Goal: Task Accomplishment & Management: Complete application form

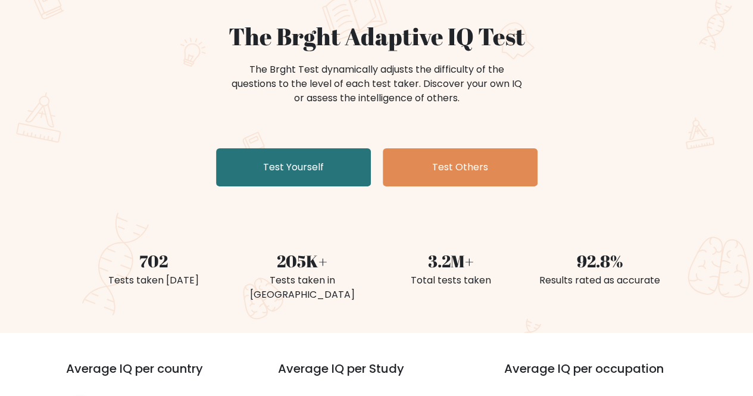
scroll to position [119, 0]
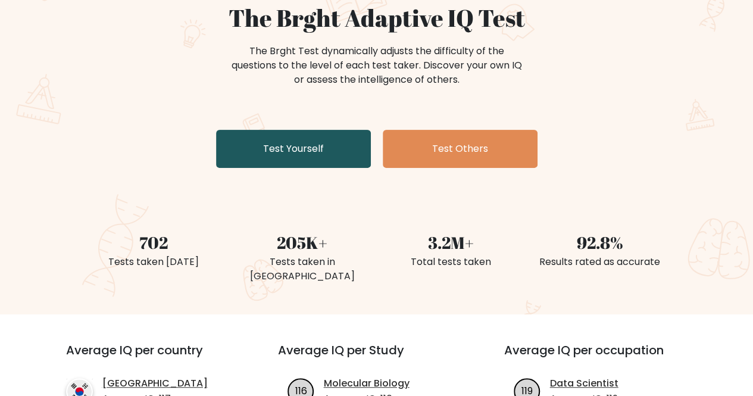
click at [291, 143] on link "Test Yourself" at bounding box center [293, 149] width 155 height 38
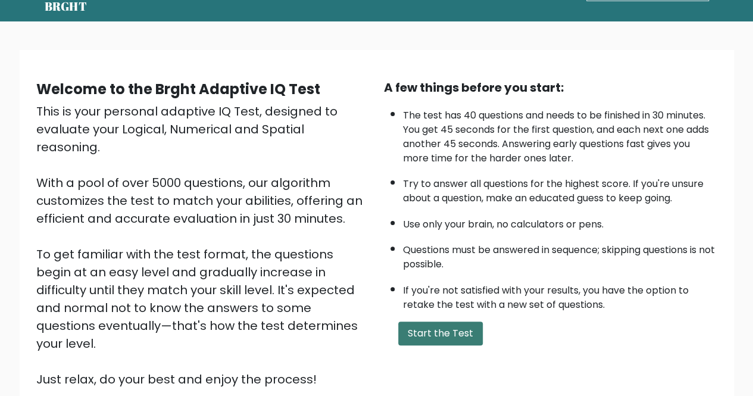
scroll to position [60, 0]
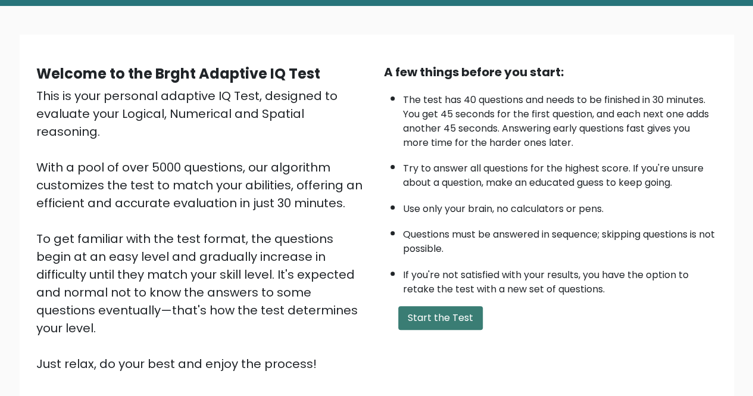
click at [439, 320] on button "Start the Test" at bounding box center [440, 318] width 85 height 24
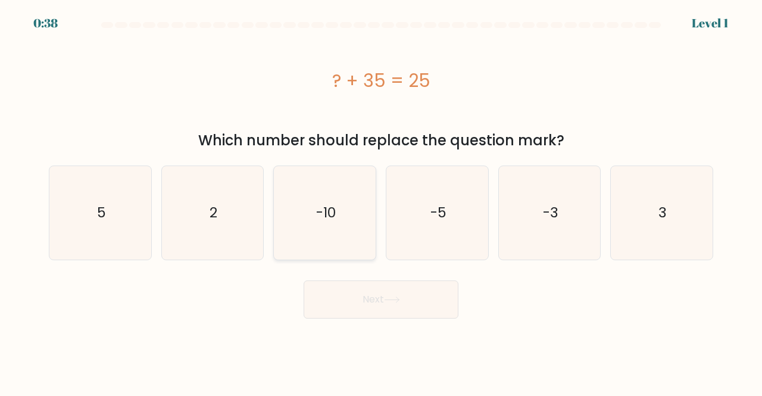
click at [337, 223] on icon "-10" at bounding box center [324, 212] width 93 height 93
click at [381, 201] on input "c. -10" at bounding box center [381, 199] width 1 height 3
radio input "true"
click at [360, 298] on button "Next" at bounding box center [381, 299] width 155 height 38
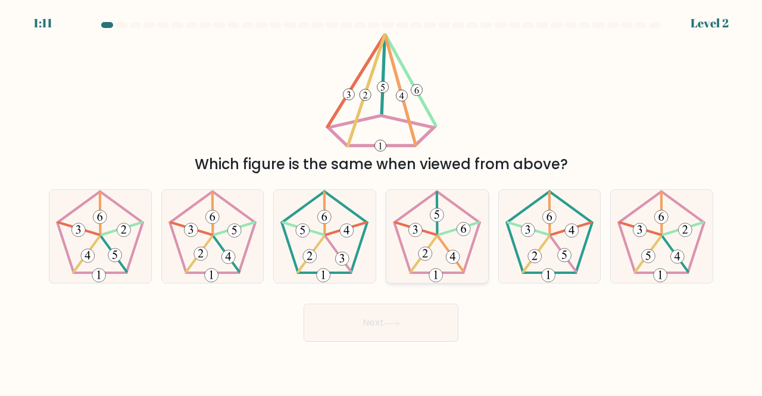
click at [468, 234] on 755 at bounding box center [464, 229] width 14 height 14
click at [382, 201] on input "d." at bounding box center [381, 199] width 1 height 3
radio input "true"
click at [423, 323] on button "Next" at bounding box center [381, 323] width 155 height 38
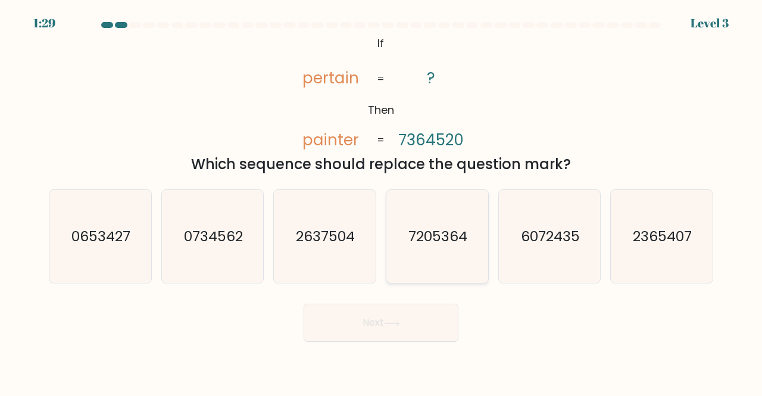
click at [428, 224] on icon "7205364" at bounding box center [437, 236] width 93 height 93
click at [382, 201] on input "d. 7205364" at bounding box center [381, 199] width 1 height 3
radio input "true"
click at [413, 326] on button "Next" at bounding box center [381, 323] width 155 height 38
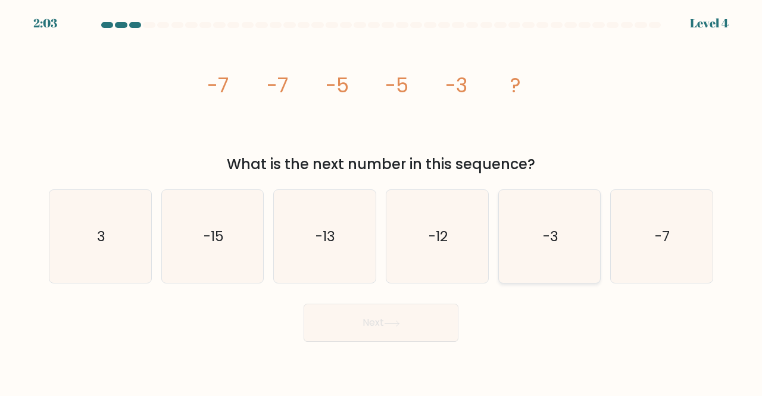
click at [570, 252] on icon "-3" at bounding box center [549, 236] width 93 height 93
click at [382, 201] on input "e. -3" at bounding box center [381, 199] width 1 height 3
radio input "true"
click at [377, 324] on button "Next" at bounding box center [381, 323] width 155 height 38
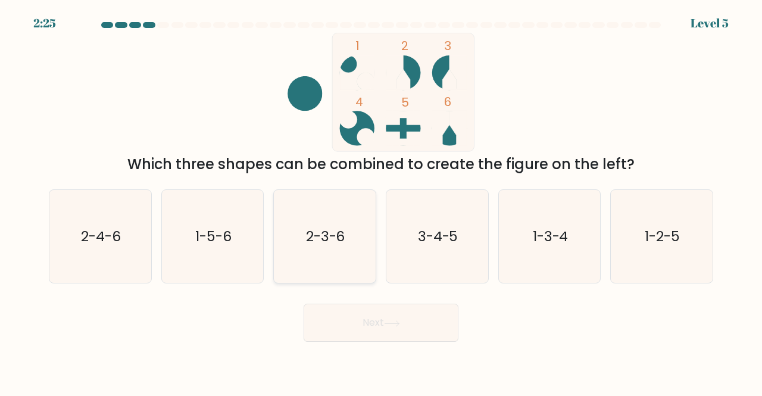
click at [294, 235] on icon "2-3-6" at bounding box center [324, 236] width 93 height 93
click at [381, 201] on input "c. 2-3-6" at bounding box center [381, 199] width 1 height 3
radio input "true"
click at [332, 317] on button "Next" at bounding box center [381, 323] width 155 height 38
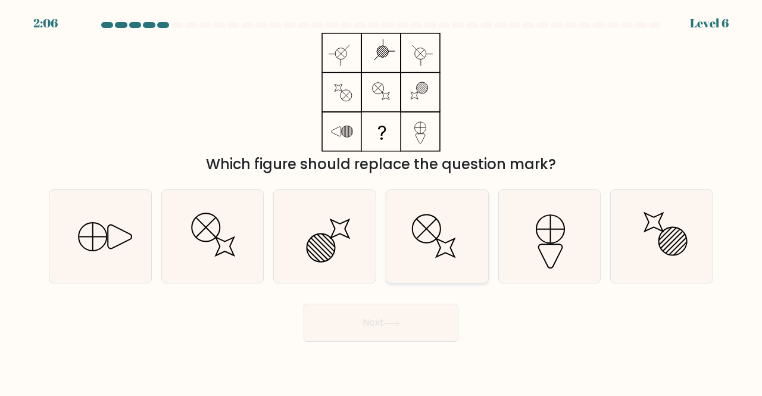
click at [418, 240] on circle at bounding box center [427, 229] width 40 height 40
click at [382, 201] on input "d." at bounding box center [381, 199] width 1 height 3
radio input "true"
click at [107, 255] on icon at bounding box center [100, 236] width 93 height 93
click at [381, 201] on input "a." at bounding box center [381, 199] width 1 height 3
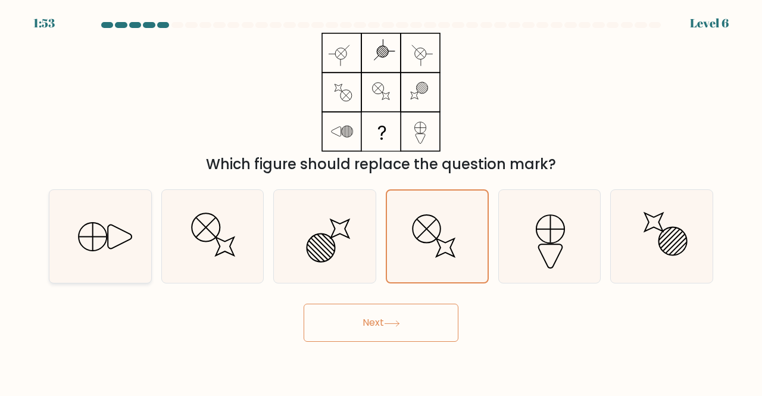
radio input "true"
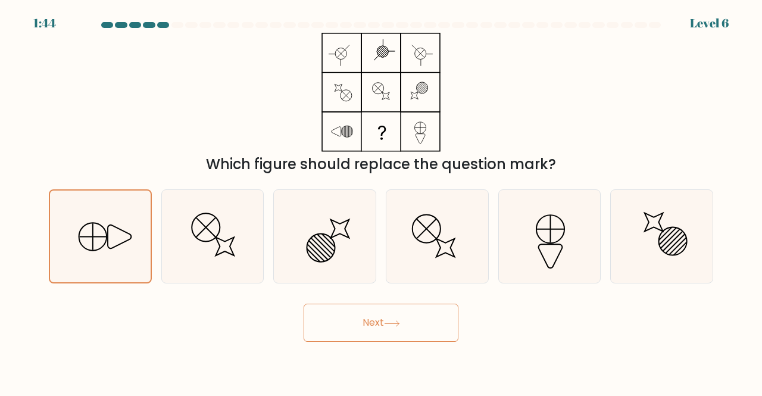
click at [359, 322] on button "Next" at bounding box center [381, 323] width 155 height 38
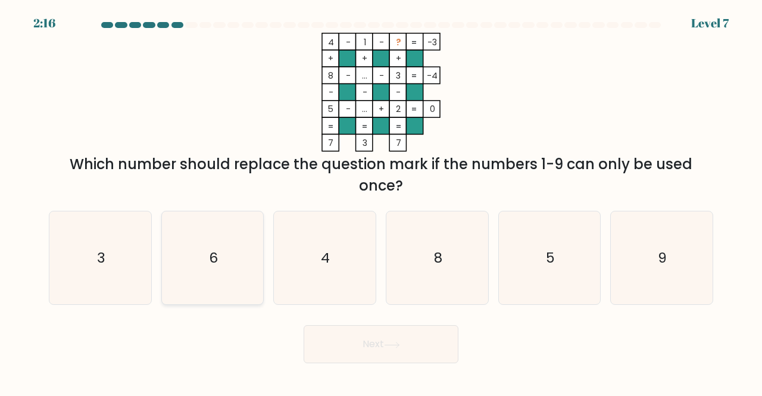
click at [235, 241] on icon "6" at bounding box center [212, 257] width 93 height 93
click at [381, 201] on input "b. 6" at bounding box center [381, 199] width 1 height 3
radio input "true"
click at [368, 345] on button "Next" at bounding box center [381, 344] width 155 height 38
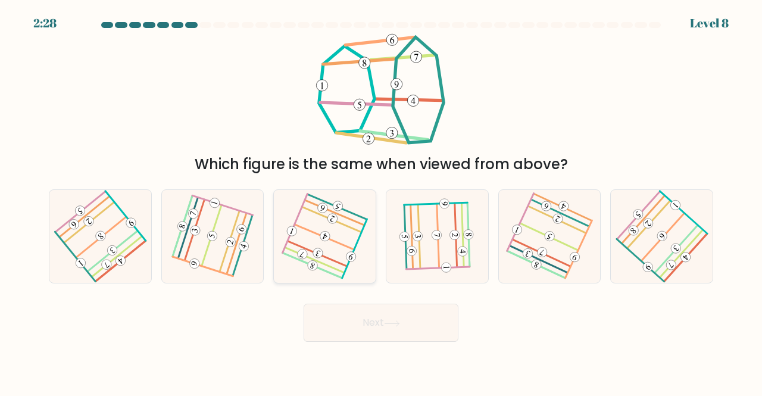
click at [339, 258] on icon at bounding box center [325, 236] width 74 height 74
click at [381, 201] on input "c." at bounding box center [381, 199] width 1 height 3
radio input "true"
click at [400, 334] on button "Next" at bounding box center [381, 323] width 155 height 38
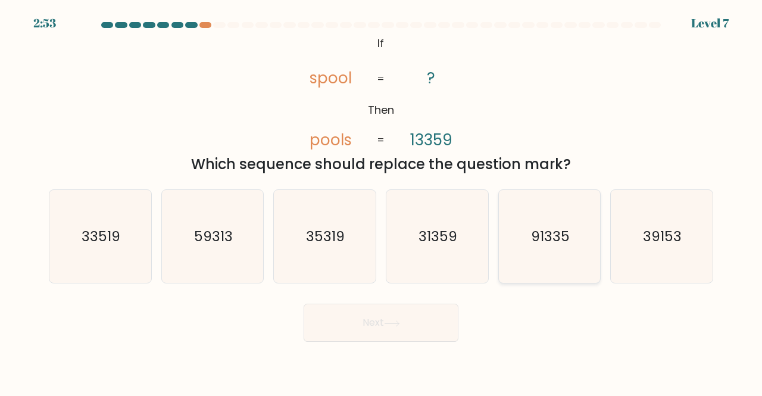
click at [564, 233] on text "91335" at bounding box center [550, 236] width 39 height 20
click at [382, 201] on input "e. 91335" at bounding box center [381, 199] width 1 height 3
radio input "true"
click at [376, 321] on button "Next" at bounding box center [381, 323] width 155 height 38
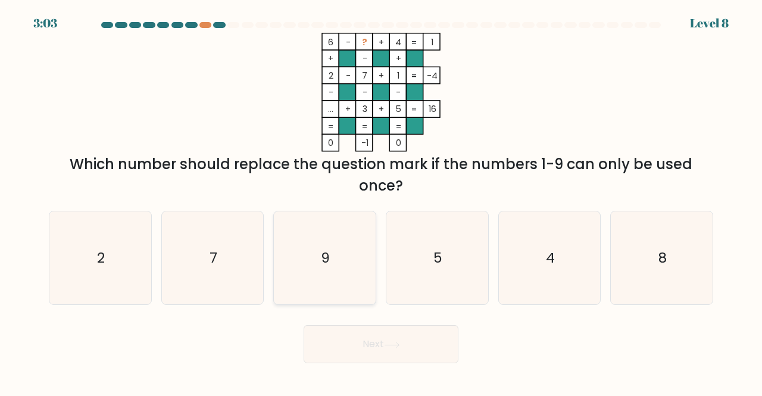
click at [327, 267] on icon "9" at bounding box center [324, 257] width 93 height 93
click at [381, 201] on input "c. 9" at bounding box center [381, 199] width 1 height 3
radio input "true"
click at [369, 349] on button "Next" at bounding box center [381, 344] width 155 height 38
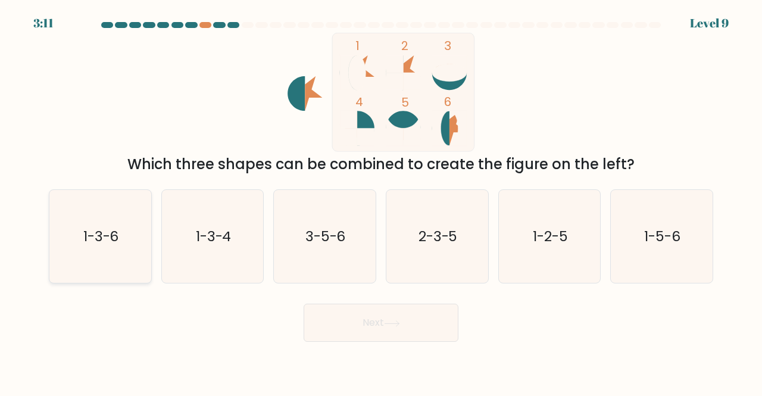
click at [130, 236] on icon "1-3-6" at bounding box center [100, 236] width 93 height 93
click at [381, 201] on input "a. 1-3-6" at bounding box center [381, 199] width 1 height 3
radio input "true"
click at [394, 328] on button "Next" at bounding box center [381, 323] width 155 height 38
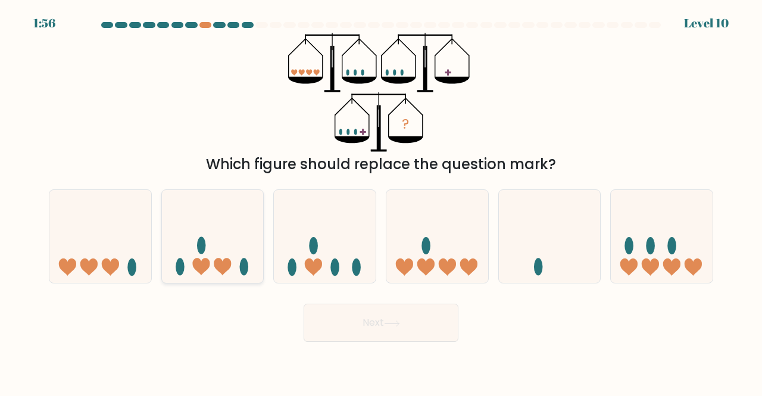
click at [251, 228] on icon at bounding box center [213, 236] width 102 height 84
click at [381, 201] on input "b." at bounding box center [381, 199] width 1 height 3
radio input "true"
click at [360, 318] on button "Next" at bounding box center [381, 323] width 155 height 38
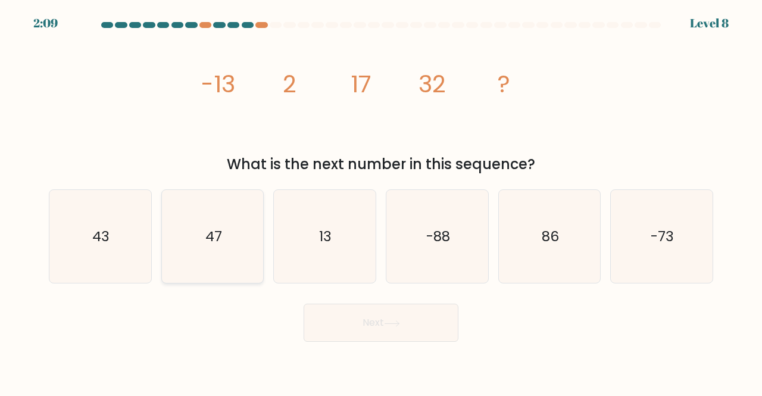
click at [244, 213] on icon "47" at bounding box center [212, 236] width 93 height 93
click at [381, 201] on input "b. 47" at bounding box center [381, 199] width 1 height 3
radio input "true"
click at [379, 333] on button "Next" at bounding box center [381, 323] width 155 height 38
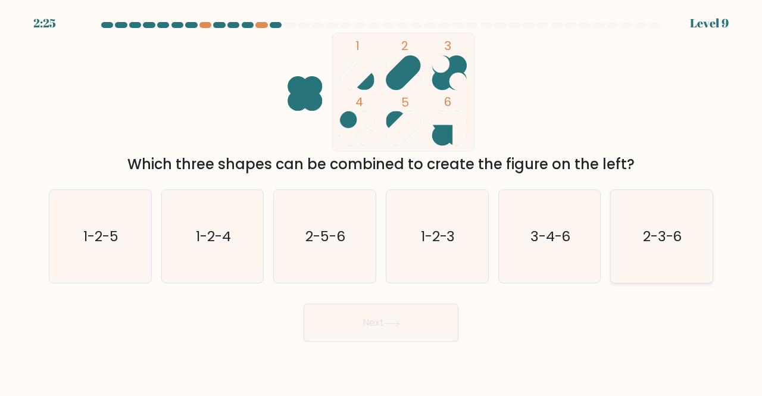
click at [681, 220] on icon "2-3-6" at bounding box center [661, 236] width 93 height 93
click at [382, 201] on input "f. 2-3-6" at bounding box center [381, 199] width 1 height 3
radio input "true"
click at [424, 324] on button "Next" at bounding box center [381, 323] width 155 height 38
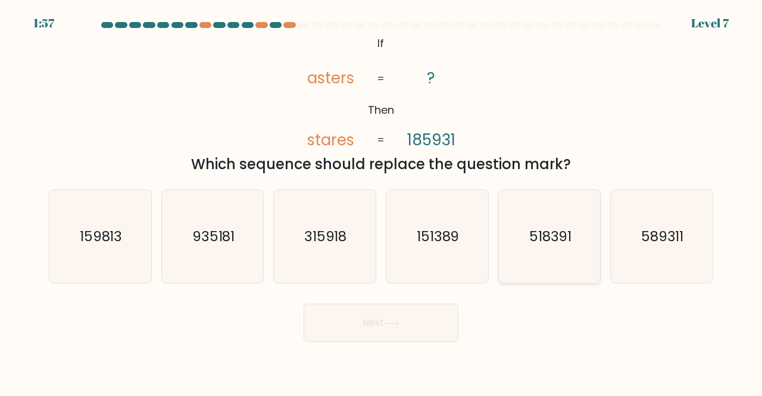
click at [560, 214] on icon "518391" at bounding box center [549, 236] width 93 height 93
click at [382, 201] on input "e. 518391" at bounding box center [381, 199] width 1 height 3
radio input "true"
click at [400, 330] on button "Next" at bounding box center [381, 323] width 155 height 38
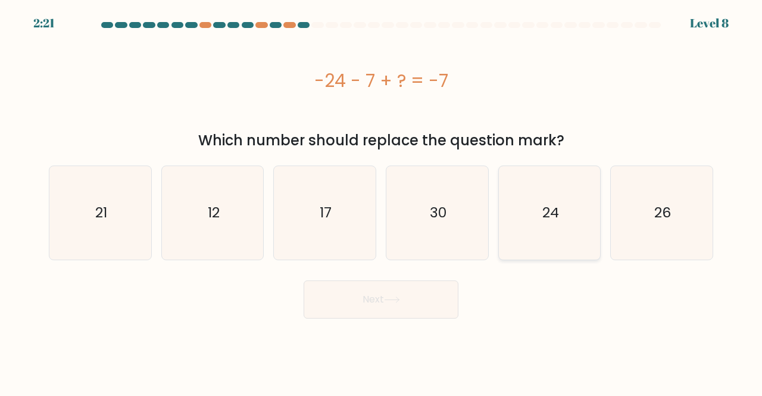
click at [562, 217] on icon "24" at bounding box center [549, 212] width 93 height 93
click at [382, 201] on input "e. 24" at bounding box center [381, 199] width 1 height 3
radio input "true"
click at [390, 298] on icon at bounding box center [392, 300] width 16 height 7
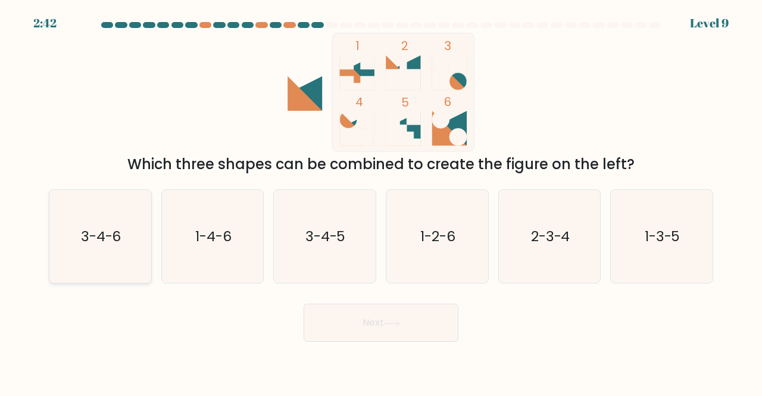
click at [91, 220] on icon "3-4-6" at bounding box center [100, 236] width 93 height 93
click at [381, 201] on input "a. 3-4-6" at bounding box center [381, 199] width 1 height 3
radio input "true"
click at [339, 329] on button "Next" at bounding box center [381, 323] width 155 height 38
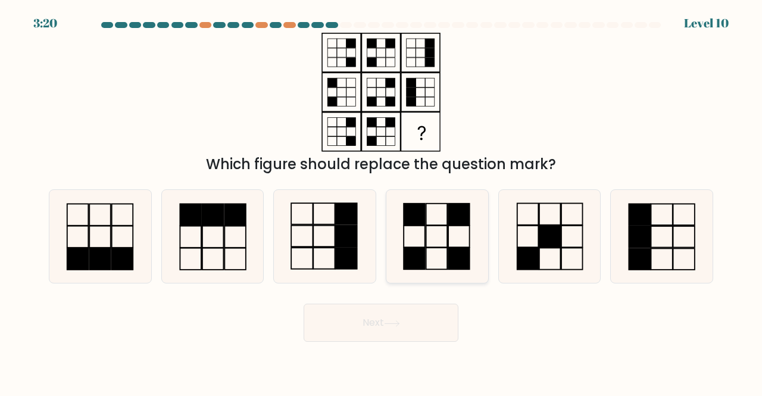
click at [432, 225] on rect at bounding box center [436, 214] width 21 height 21
click at [382, 201] on input "d." at bounding box center [381, 199] width 1 height 3
radio input "true"
click at [324, 240] on icon at bounding box center [324, 236] width 93 height 93
click at [381, 201] on input "c." at bounding box center [381, 199] width 1 height 3
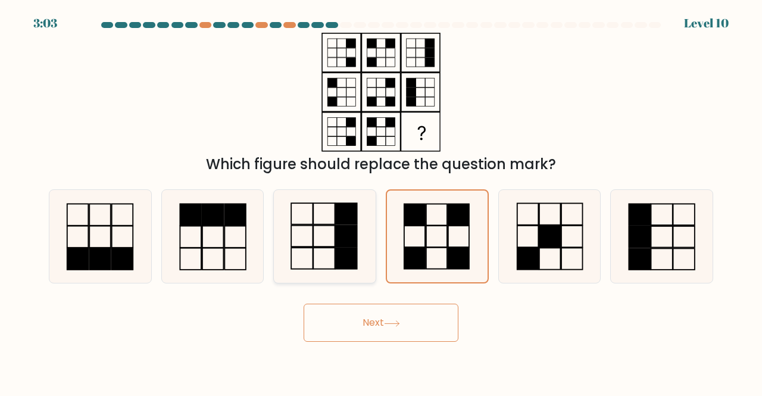
radio input "true"
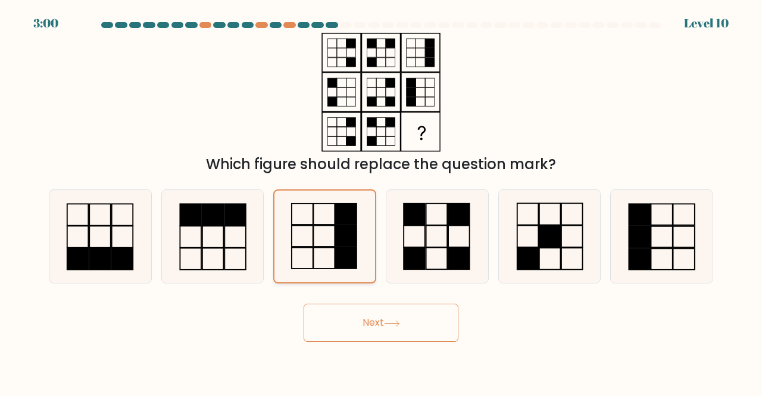
click at [311, 251] on icon at bounding box center [325, 237] width 92 height 92
click at [381, 201] on input "c." at bounding box center [381, 199] width 1 height 3
click at [340, 321] on button "Next" at bounding box center [381, 323] width 155 height 38
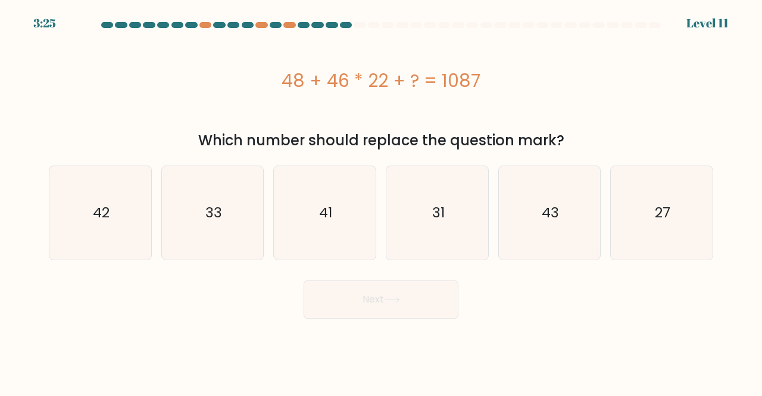
drag, startPoint x: 694, startPoint y: 220, endPoint x: 609, endPoint y: 235, distance: 86.5
click at [692, 220] on icon "27" at bounding box center [661, 212] width 93 height 93
click at [382, 201] on input "f. 27" at bounding box center [381, 199] width 1 height 3
radio input "true"
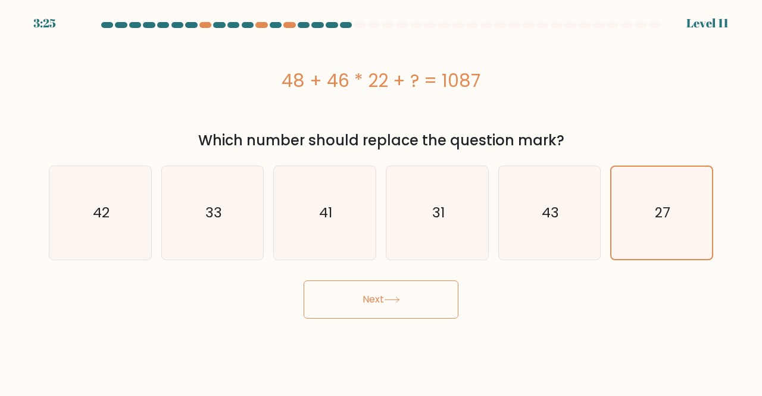
click at [403, 309] on button "Next" at bounding box center [381, 299] width 155 height 38
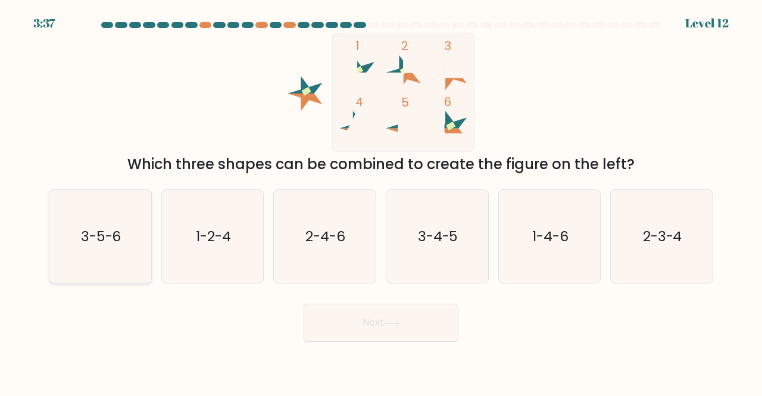
click at [112, 234] on text "3-5-6" at bounding box center [101, 236] width 40 height 20
click at [381, 201] on input "a. 3-5-6" at bounding box center [381, 199] width 1 height 3
radio input "true"
click at [339, 322] on button "Next" at bounding box center [381, 323] width 155 height 38
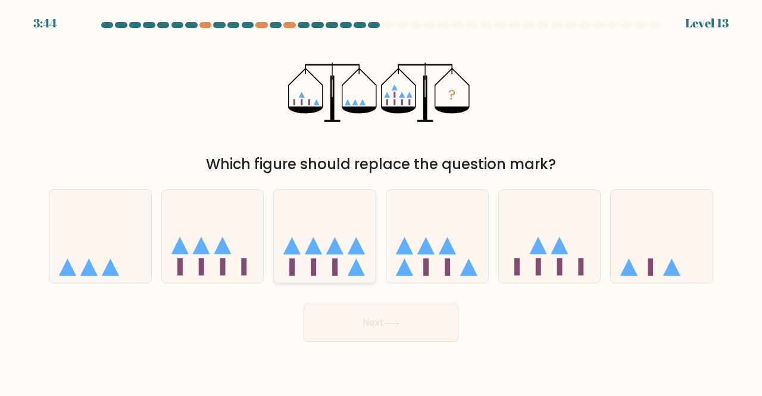
click at [348, 274] on icon at bounding box center [325, 236] width 102 height 84
click at [381, 201] on input "c." at bounding box center [381, 199] width 1 height 3
radio input "true"
click at [344, 332] on button "Next" at bounding box center [381, 323] width 155 height 38
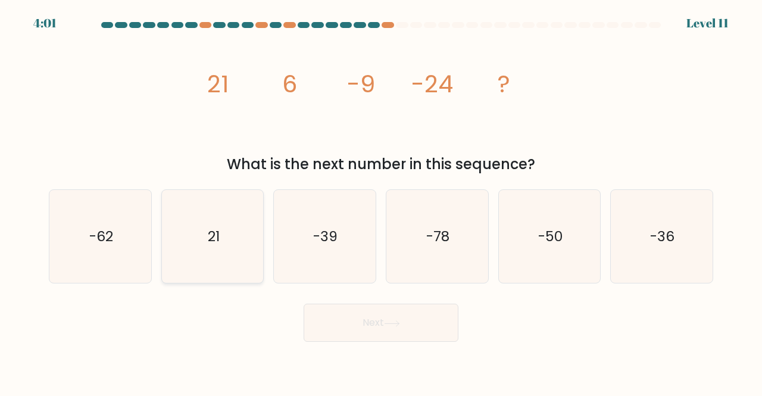
click at [261, 257] on div "21" at bounding box center [212, 236] width 103 height 95
click at [381, 201] on input "b. 21" at bounding box center [381, 199] width 1 height 3
radio input "true"
click at [301, 252] on icon "-39" at bounding box center [324, 236] width 93 height 93
click at [381, 201] on input "c. -39" at bounding box center [381, 199] width 1 height 3
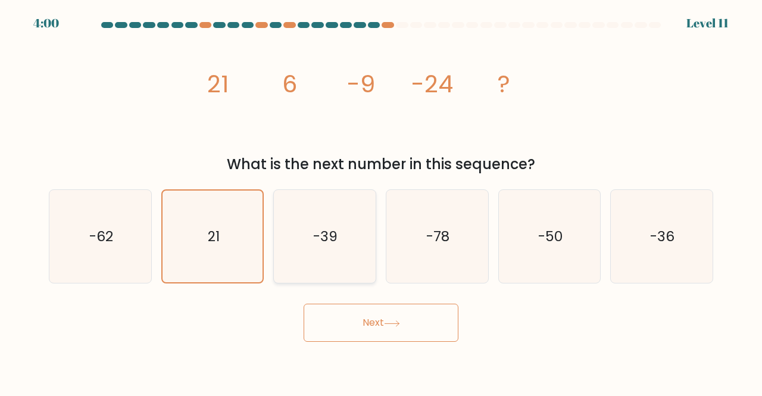
radio input "true"
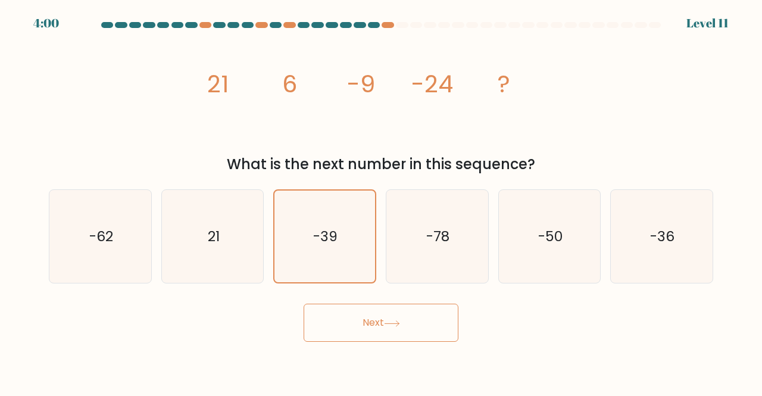
click at [351, 319] on button "Next" at bounding box center [381, 323] width 155 height 38
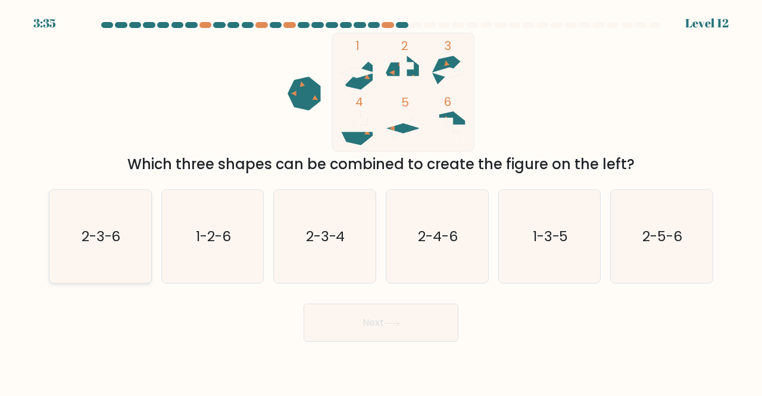
click at [113, 241] on text "2-3-6" at bounding box center [101, 236] width 39 height 20
click at [381, 201] on input "a. 2-3-6" at bounding box center [381, 199] width 1 height 3
radio input "true"
click at [362, 317] on button "Next" at bounding box center [381, 323] width 155 height 38
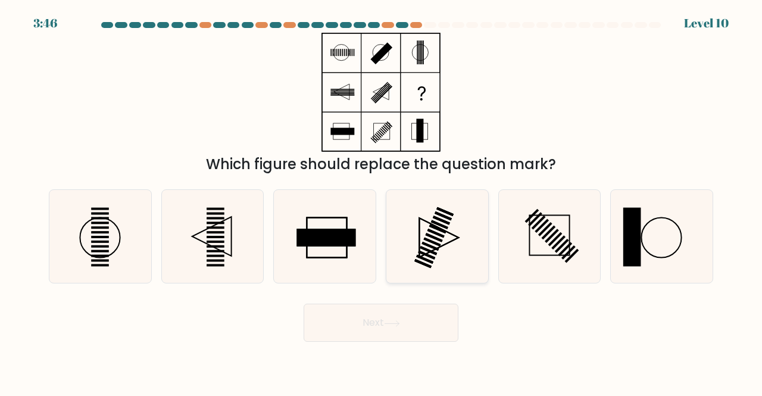
click at [430, 221] on icon at bounding box center [437, 236] width 93 height 93
click at [382, 201] on input "d." at bounding box center [381, 199] width 1 height 3
radio input "true"
click at [393, 319] on button "Next" at bounding box center [381, 323] width 155 height 38
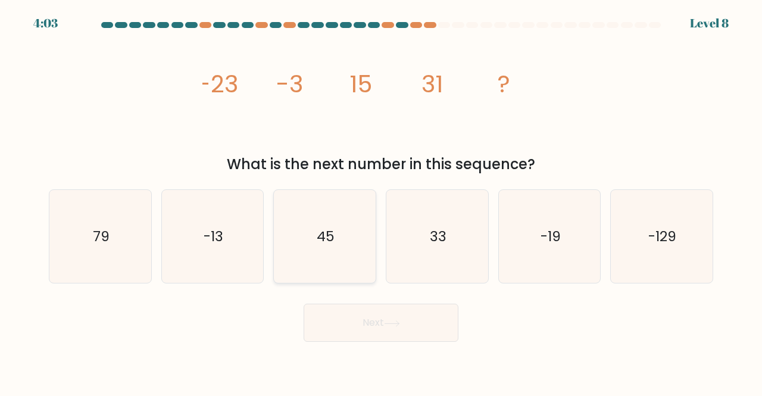
click at [288, 214] on icon "45" at bounding box center [324, 236] width 93 height 93
click at [381, 201] on input "c. 45" at bounding box center [381, 199] width 1 height 3
radio input "true"
click at [377, 321] on button "Next" at bounding box center [381, 323] width 155 height 38
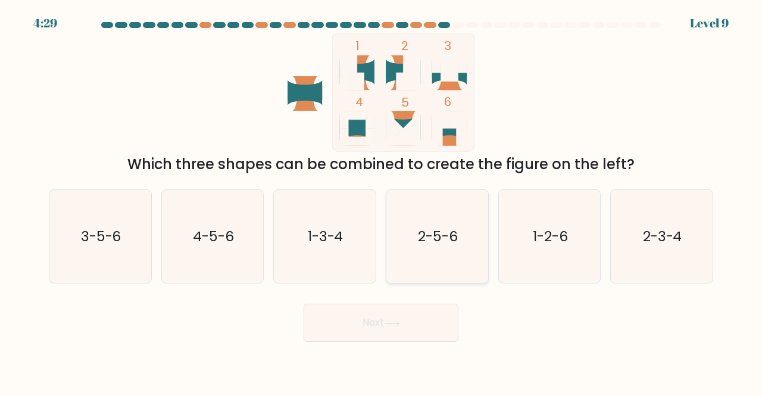
click at [426, 219] on icon "2-5-6" at bounding box center [437, 236] width 93 height 93
click at [382, 201] on input "d. 2-5-6" at bounding box center [381, 199] width 1 height 3
radio input "true"
click at [407, 317] on button "Next" at bounding box center [381, 323] width 155 height 38
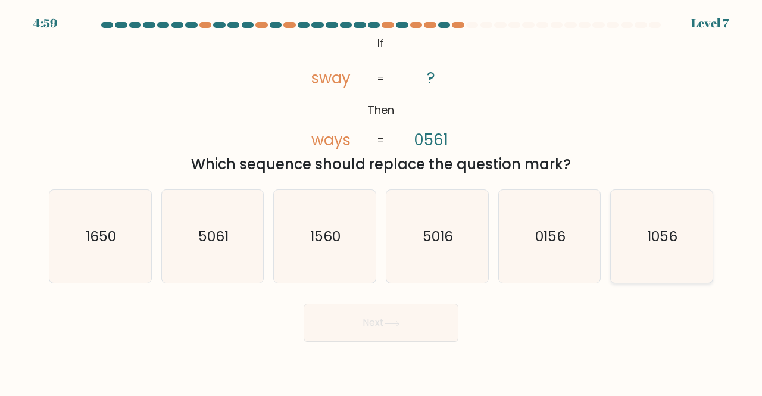
click at [669, 238] on text "1056" at bounding box center [663, 236] width 30 height 20
click at [382, 201] on input "f. 1056" at bounding box center [381, 199] width 1 height 3
radio input "true"
click at [389, 323] on icon at bounding box center [392, 323] width 16 height 7
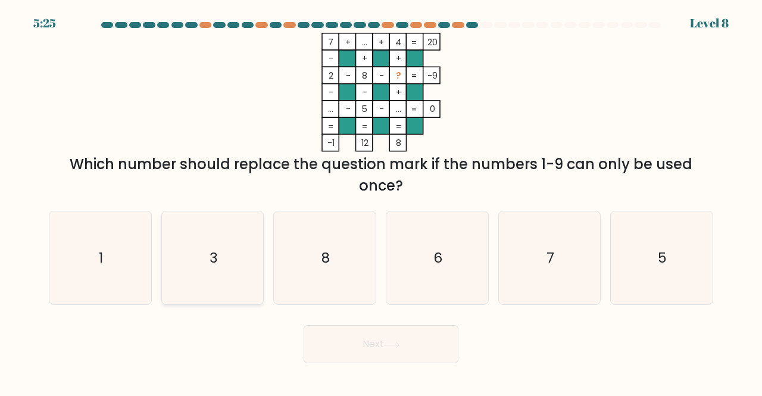
click at [199, 241] on icon "3" at bounding box center [212, 257] width 93 height 93
click at [381, 201] on input "b. 3" at bounding box center [381, 199] width 1 height 3
radio input "true"
click at [366, 328] on button "Next" at bounding box center [381, 344] width 155 height 38
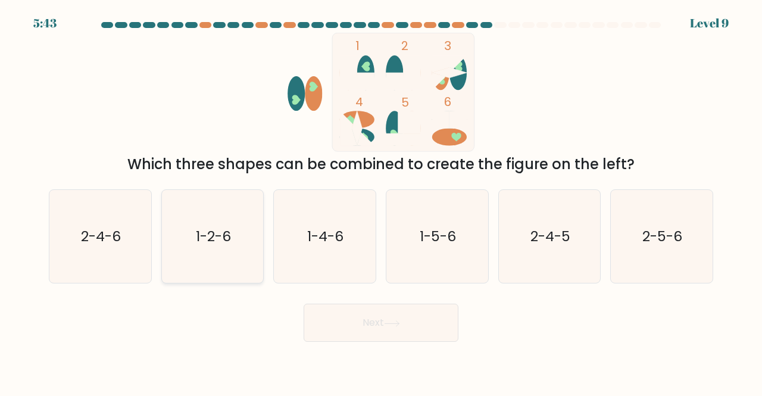
click at [229, 226] on icon "1-2-6" at bounding box center [212, 236] width 93 height 93
click at [381, 201] on input "b. 1-2-6" at bounding box center [381, 199] width 1 height 3
radio input "true"
click at [371, 302] on div "Next" at bounding box center [381, 320] width 679 height 44
click at [371, 311] on button "Next" at bounding box center [381, 323] width 155 height 38
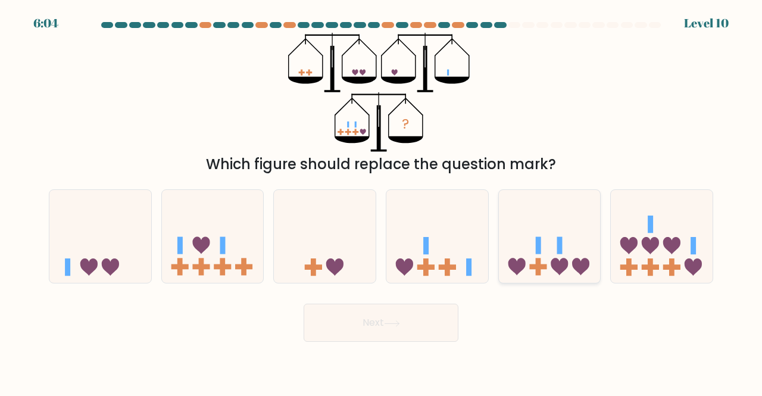
click at [532, 247] on icon at bounding box center [550, 236] width 102 height 84
click at [382, 201] on input "e." at bounding box center [381, 199] width 1 height 3
radio input "true"
click at [385, 335] on button "Next" at bounding box center [381, 323] width 155 height 38
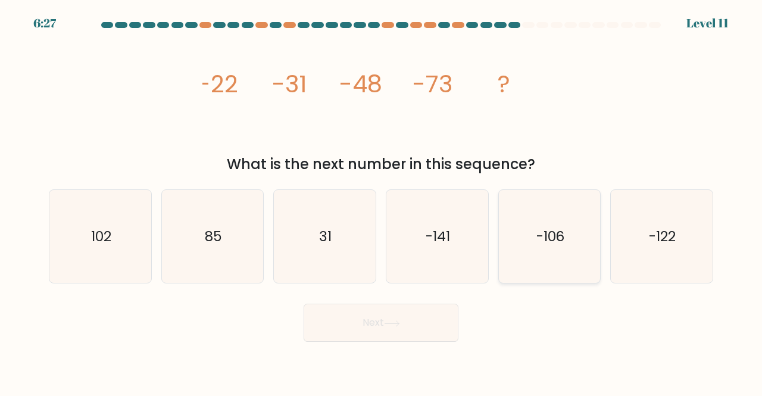
click at [562, 201] on icon "-106" at bounding box center [549, 236] width 93 height 93
click at [382, 201] on input "e. -106" at bounding box center [381, 199] width 1 height 3
radio input "true"
click at [398, 316] on button "Next" at bounding box center [381, 323] width 155 height 38
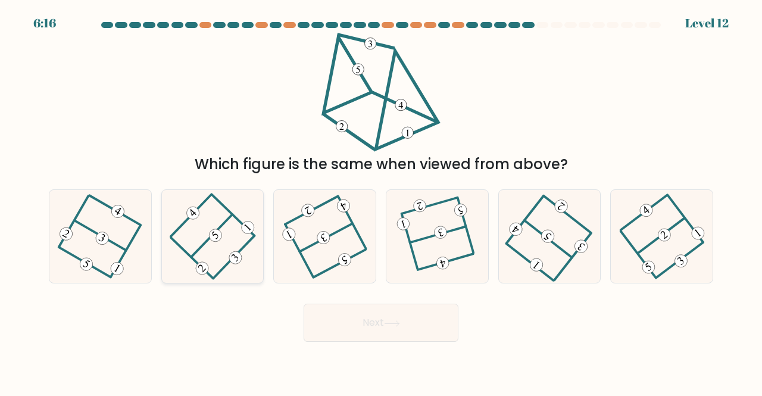
click at [210, 241] on icon at bounding box center [212, 236] width 73 height 74
click at [381, 201] on input "b." at bounding box center [381, 199] width 1 height 3
radio input "true"
click at [91, 235] on icon at bounding box center [100, 236] width 74 height 74
click at [381, 201] on input "a." at bounding box center [381, 199] width 1 height 3
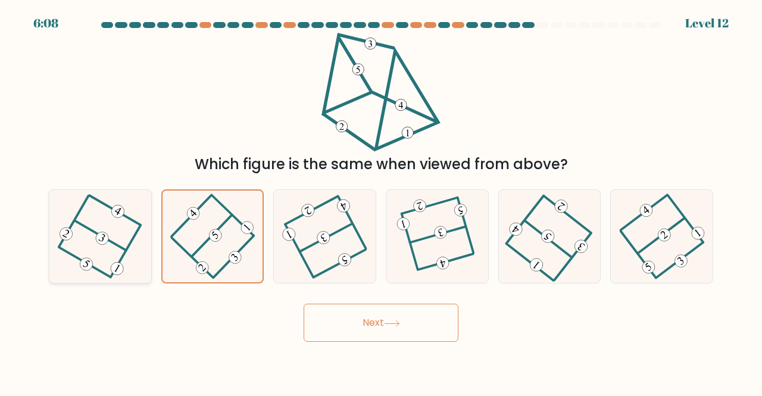
radio input "true"
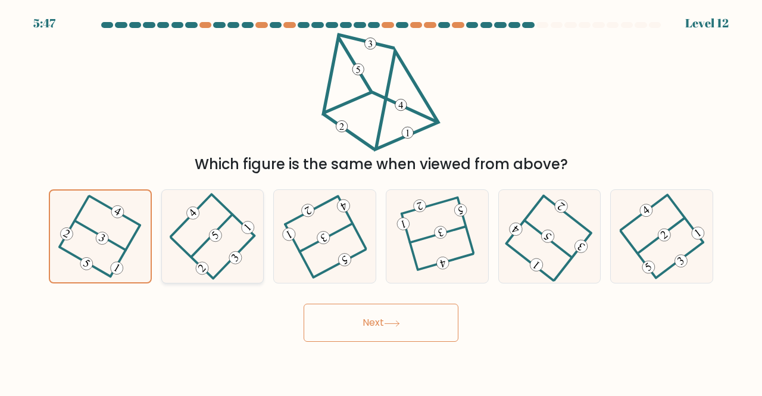
click at [247, 244] on 114 at bounding box center [234, 257] width 40 height 42
click at [381, 201] on input "b." at bounding box center [381, 199] width 1 height 3
radio input "true"
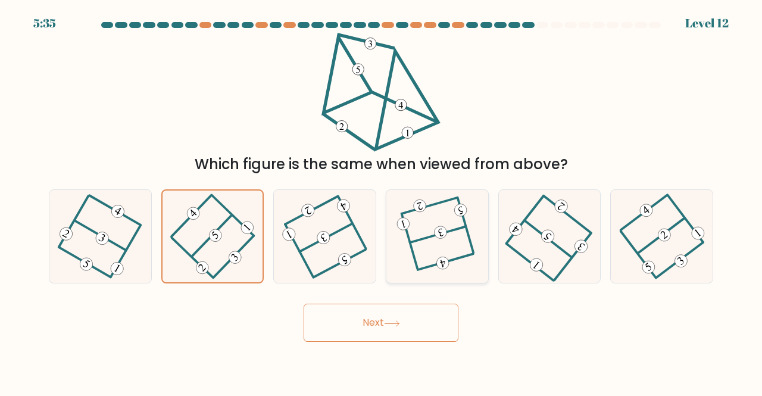
click at [442, 254] on icon at bounding box center [436, 236] width 71 height 74
click at [382, 201] on input "d." at bounding box center [381, 199] width 1 height 3
radio input "true"
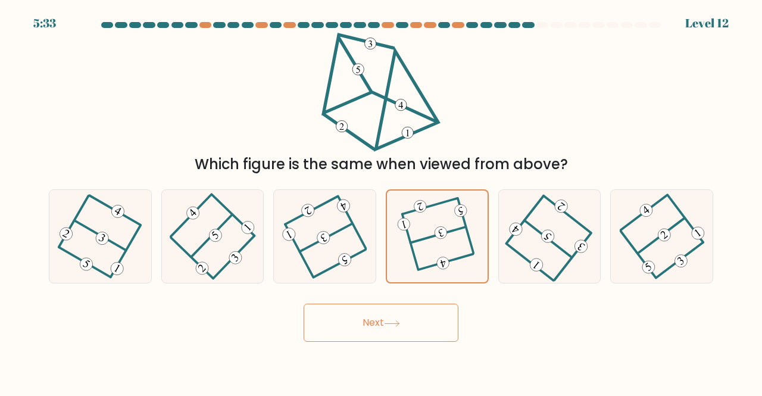
click at [436, 325] on button "Next" at bounding box center [381, 323] width 155 height 38
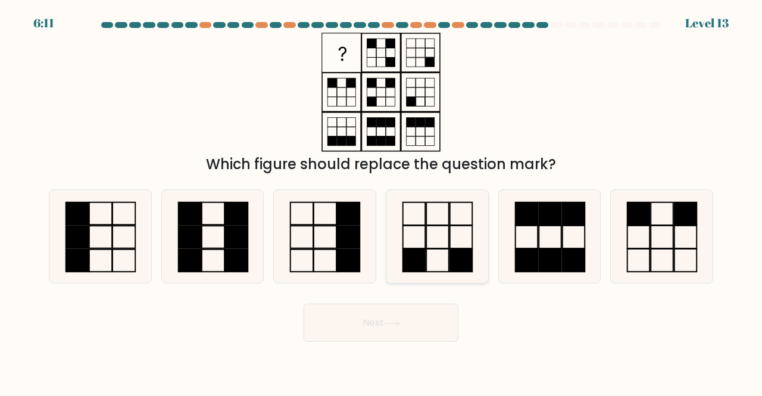
click at [440, 248] on rect at bounding box center [437, 237] width 23 height 23
click at [382, 201] on input "d." at bounding box center [381, 199] width 1 height 3
radio input "true"
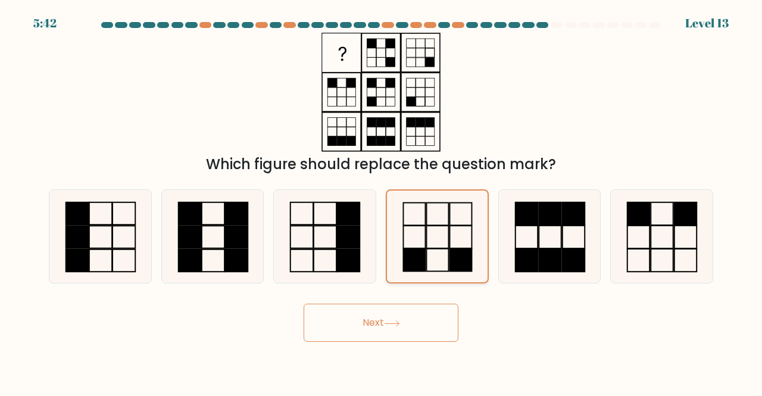
click at [450, 227] on rect at bounding box center [461, 237] width 22 height 23
click at [382, 201] on input "d." at bounding box center [381, 199] width 1 height 3
click at [413, 323] on button "Next" at bounding box center [381, 323] width 155 height 38
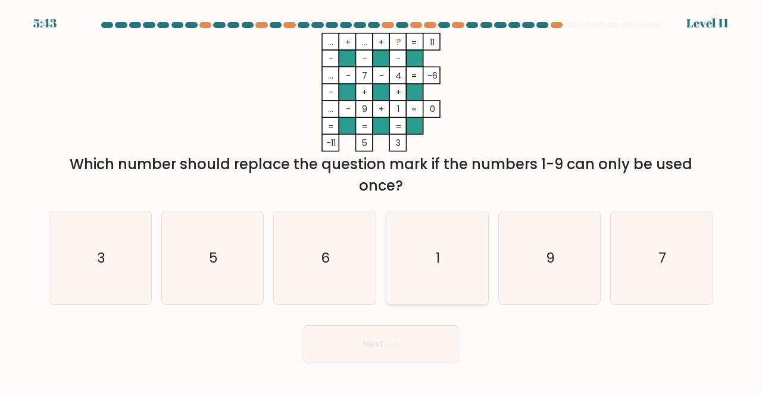
click at [453, 260] on icon "1" at bounding box center [437, 257] width 93 height 93
click at [382, 201] on input "d. 1" at bounding box center [381, 199] width 1 height 3
radio input "true"
click at [289, 172] on div "Which number should replace the question mark if the numbers 1-9 can only be us…" at bounding box center [381, 175] width 650 height 43
click at [656, 264] on icon "7" at bounding box center [661, 257] width 93 height 93
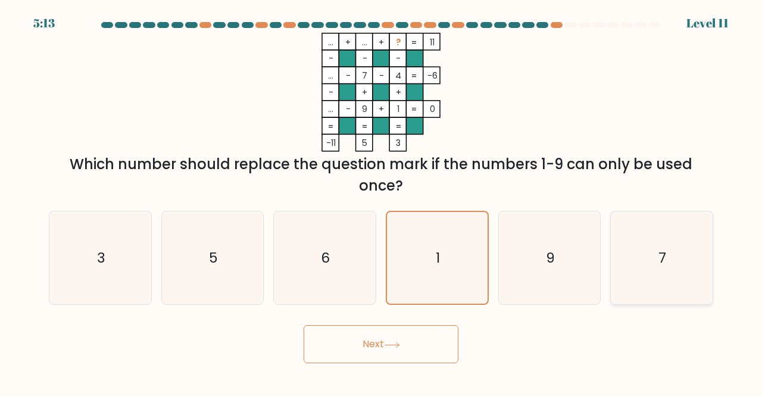
click at [382, 201] on input "f. 7" at bounding box center [381, 199] width 1 height 3
radio input "true"
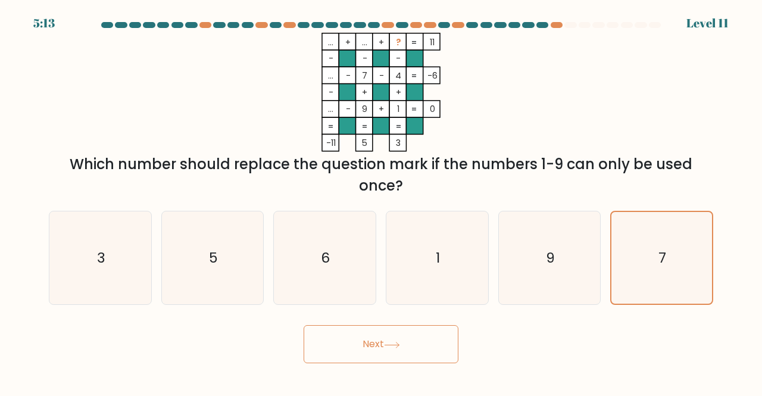
click at [368, 352] on button "Next" at bounding box center [381, 344] width 155 height 38
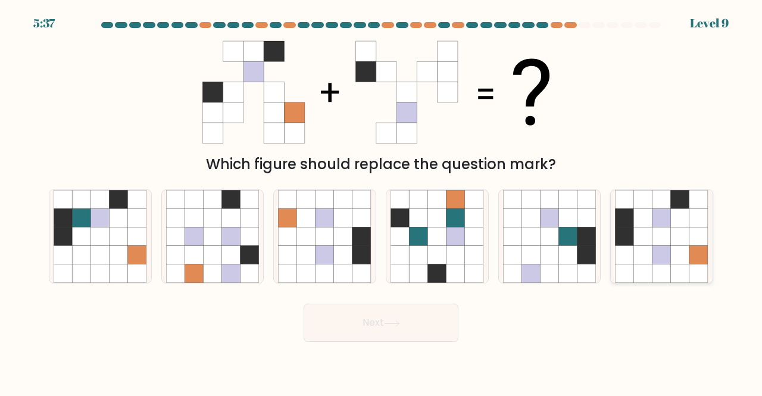
click at [672, 247] on icon at bounding box center [680, 255] width 18 height 18
click at [382, 201] on input "f." at bounding box center [381, 199] width 1 height 3
radio input "true"
click at [408, 306] on button "Next" at bounding box center [381, 323] width 155 height 38
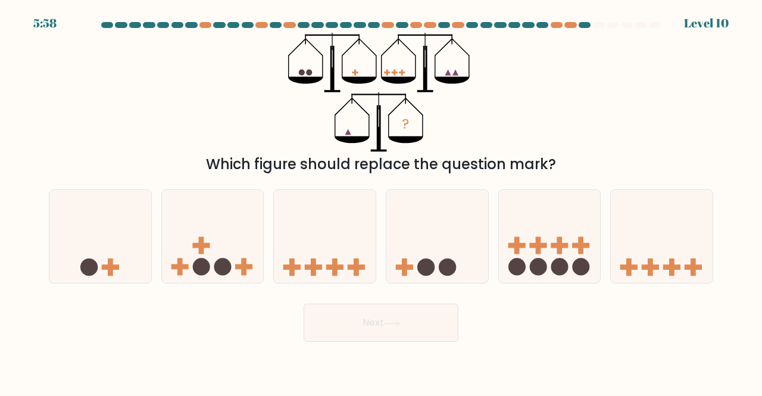
drag, startPoint x: 91, startPoint y: 239, endPoint x: 257, endPoint y: 305, distance: 179.3
click at [91, 239] on icon at bounding box center [100, 236] width 102 height 84
click at [381, 201] on input "a." at bounding box center [381, 199] width 1 height 3
radio input "true"
click at [425, 331] on button "Next" at bounding box center [381, 323] width 155 height 38
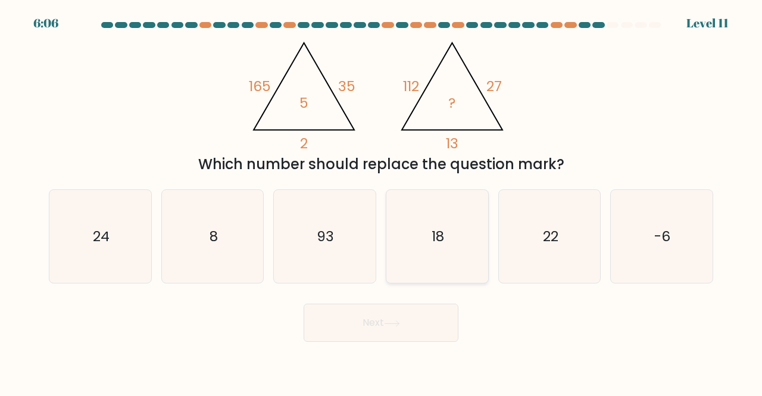
click at [430, 229] on icon "18" at bounding box center [437, 236] width 93 height 93
click at [382, 201] on input "d. 18" at bounding box center [381, 199] width 1 height 3
radio input "true"
click at [410, 320] on button "Next" at bounding box center [381, 323] width 155 height 38
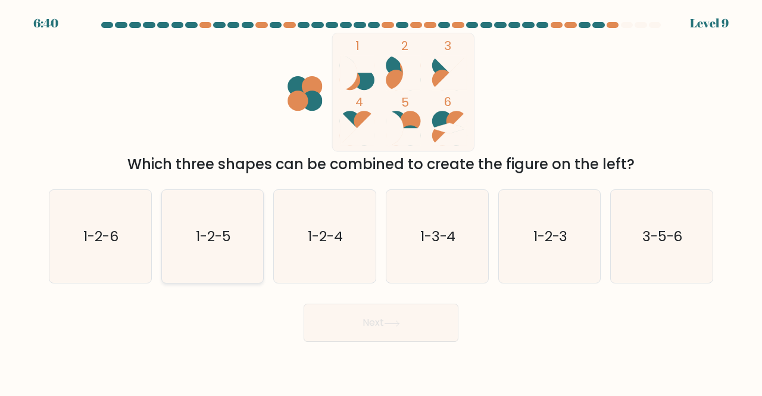
click at [230, 224] on icon "1-2-5" at bounding box center [212, 236] width 93 height 93
click at [381, 201] on input "b. 1-2-5" at bounding box center [381, 199] width 1 height 3
radio input "true"
click at [86, 246] on text "1-2-6" at bounding box center [100, 236] width 35 height 20
click at [381, 201] on input "a. 1-2-6" at bounding box center [381, 199] width 1 height 3
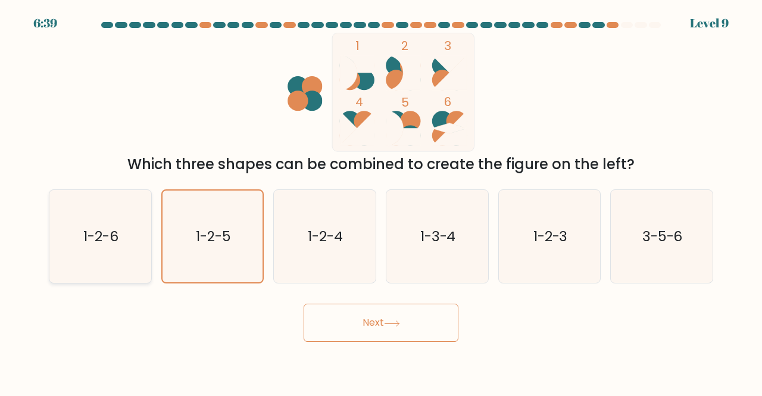
radio input "true"
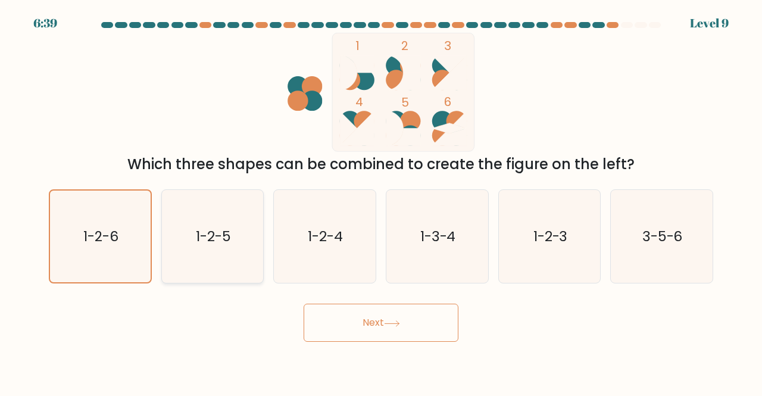
click at [252, 242] on icon "1-2-5" at bounding box center [212, 236] width 93 height 93
click at [381, 201] on input "b. 1-2-5" at bounding box center [381, 199] width 1 height 3
radio input "true"
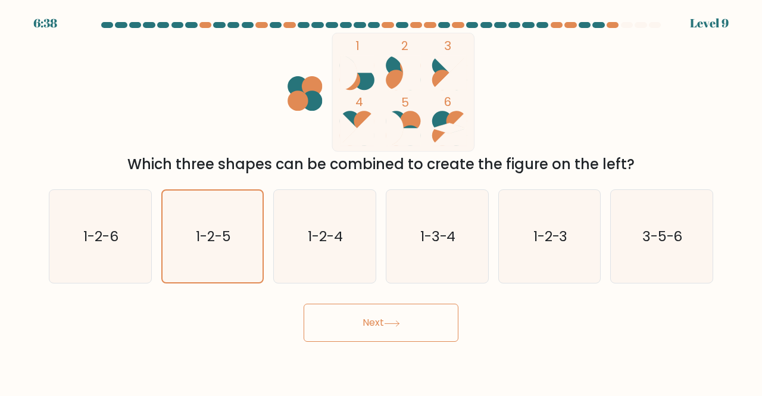
click at [400, 319] on button "Next" at bounding box center [381, 323] width 155 height 38
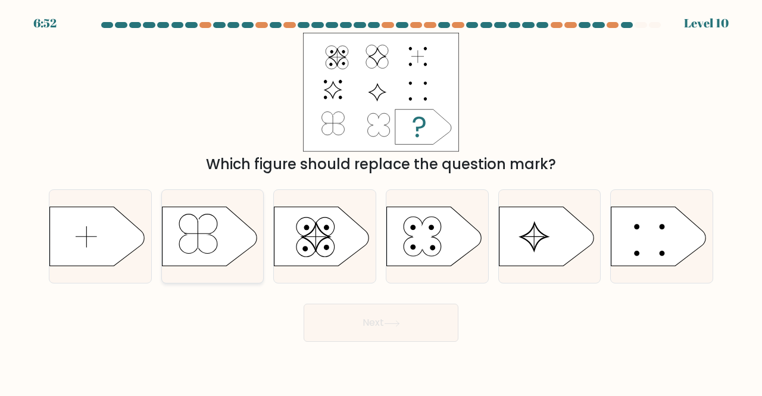
click at [223, 215] on icon at bounding box center [209, 237] width 95 height 60
click at [381, 201] on input "b." at bounding box center [381, 199] width 1 height 3
radio input "true"
click at [351, 311] on button "Next" at bounding box center [381, 323] width 155 height 38
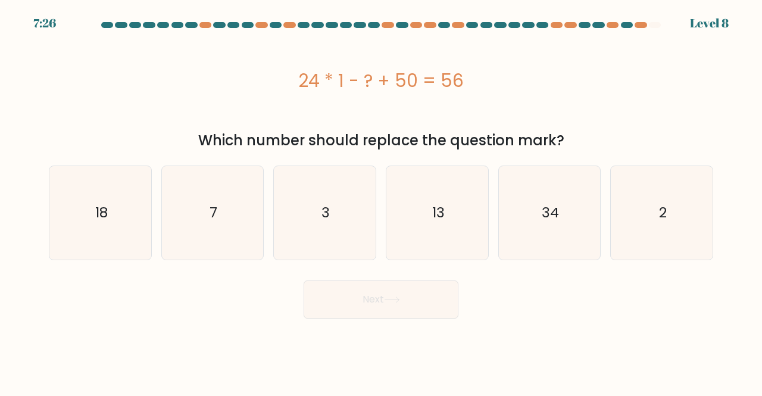
drag, startPoint x: 110, startPoint y: 195, endPoint x: 243, endPoint y: 260, distance: 148.6
click at [110, 195] on icon "18" at bounding box center [100, 212] width 93 height 93
click at [381, 198] on input "a. 18" at bounding box center [381, 199] width 1 height 3
radio input "true"
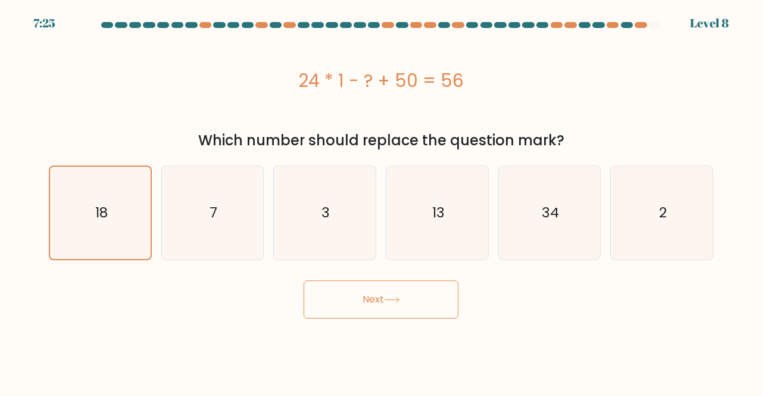
click at [376, 306] on button "Next" at bounding box center [381, 299] width 155 height 38
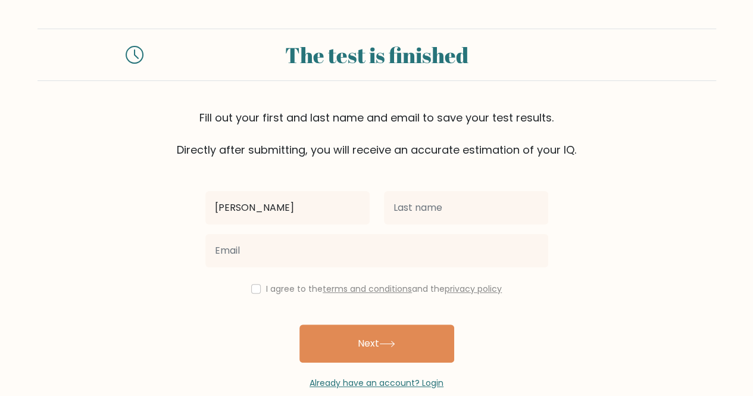
type input "[PERSON_NAME]"
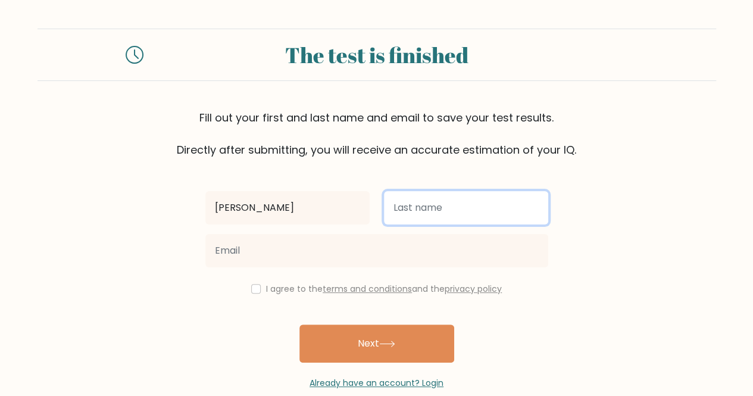
click at [436, 214] on input "text" at bounding box center [466, 207] width 164 height 33
type input "[PERSON_NAME]"
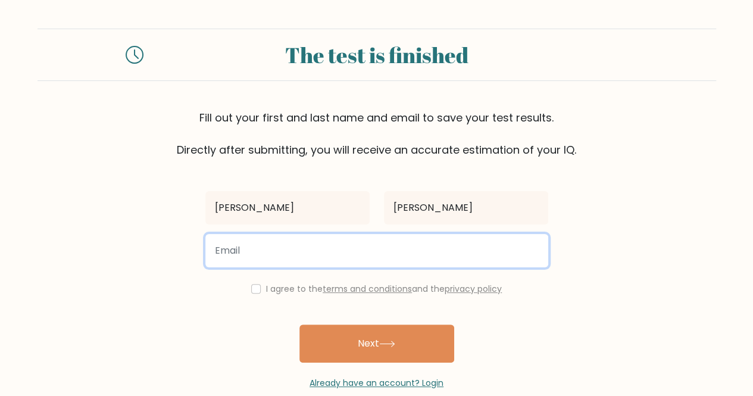
drag, startPoint x: 349, startPoint y: 242, endPoint x: 345, endPoint y: 248, distance: 7.5
click at [349, 242] on input "email" at bounding box center [376, 250] width 343 height 33
type input "kennethpena57@gmail.com"
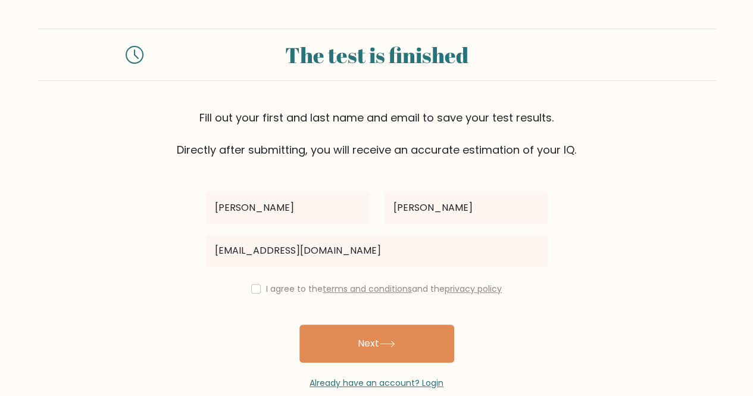
click at [263, 292] on div "I agree to the terms and conditions and the privacy policy" at bounding box center [376, 289] width 357 height 14
click at [255, 291] on input "checkbox" at bounding box center [256, 289] width 10 height 10
checkbox input "true"
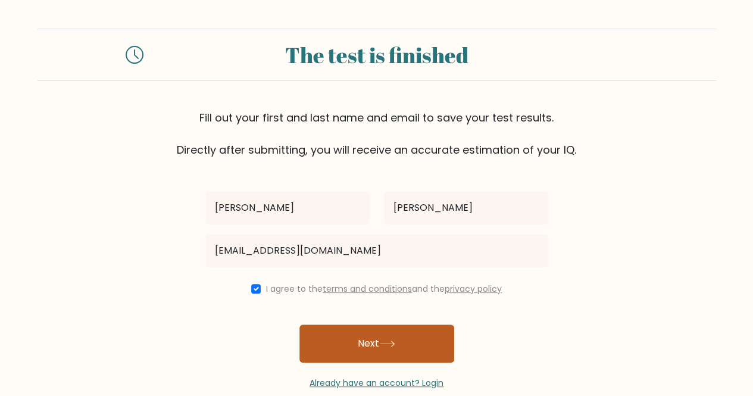
click at [362, 336] on button "Next" at bounding box center [376, 343] width 155 height 38
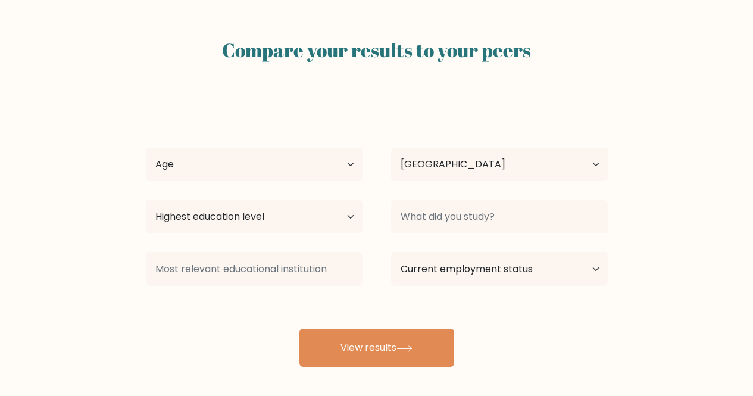
select select "PH"
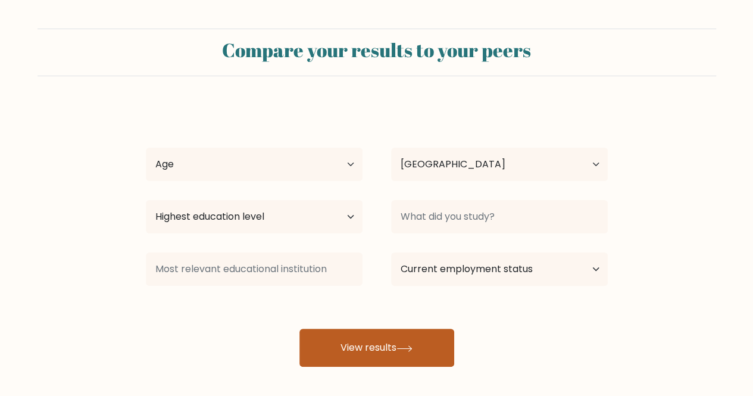
click at [382, 352] on button "View results" at bounding box center [376, 348] width 155 height 38
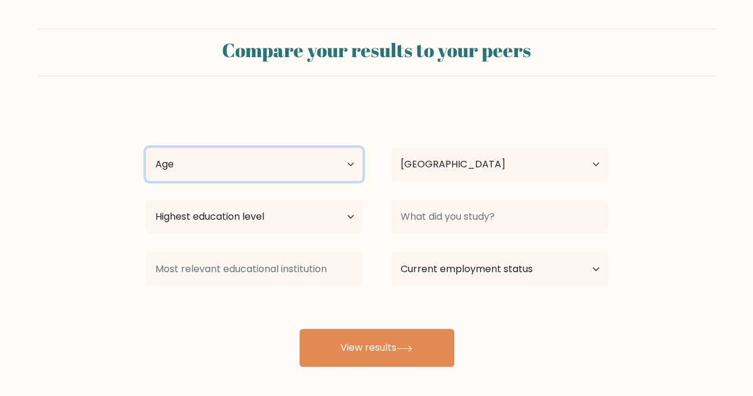
click at [223, 172] on select "Age Under [DEMOGRAPHIC_DATA] [DEMOGRAPHIC_DATA] [DEMOGRAPHIC_DATA] [DEMOGRAPHIC…" at bounding box center [254, 164] width 217 height 33
select select "18_24"
click at [146, 148] on select "Age Under [DEMOGRAPHIC_DATA] [DEMOGRAPHIC_DATA] [DEMOGRAPHIC_DATA] [DEMOGRAPHIC…" at bounding box center [254, 164] width 217 height 33
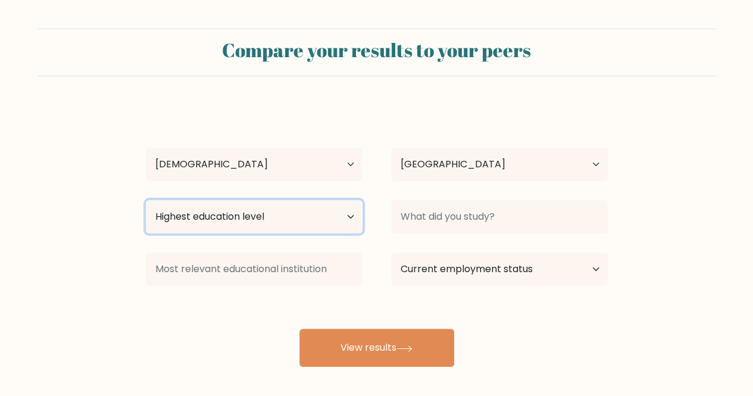
click at [286, 210] on select "Highest education level No schooling Primary Lower Secondary Upper Secondary Oc…" at bounding box center [254, 216] width 217 height 33
select select "bachelors_degree"
click at [146, 200] on select "Highest education level No schooling Primary Lower Secondary Upper Secondary Oc…" at bounding box center [254, 216] width 217 height 33
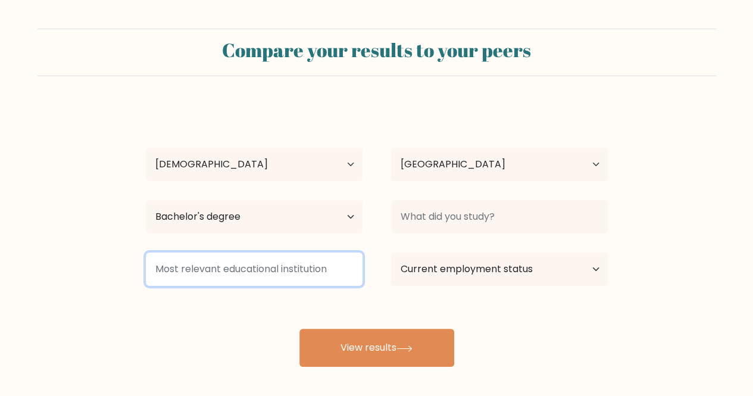
click at [303, 279] on input at bounding box center [254, 268] width 217 height 33
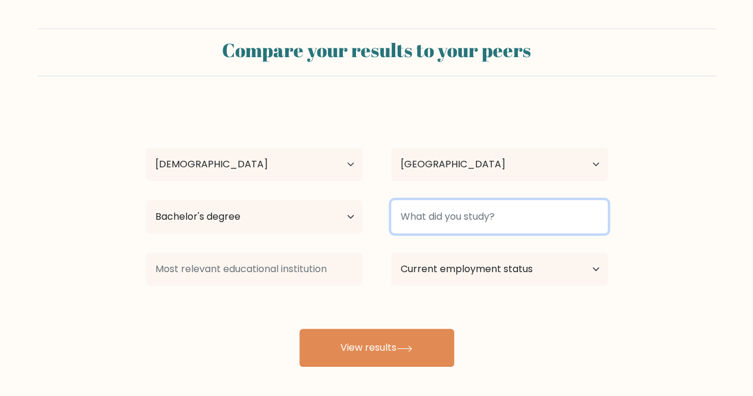
click at [482, 219] on input at bounding box center [499, 216] width 217 height 33
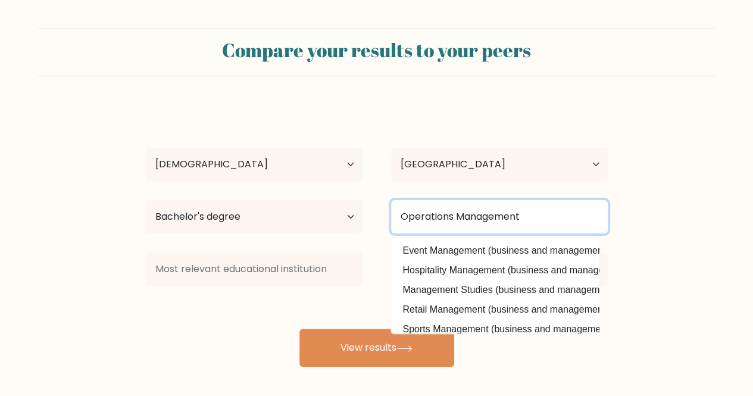
type input "Operations Management"
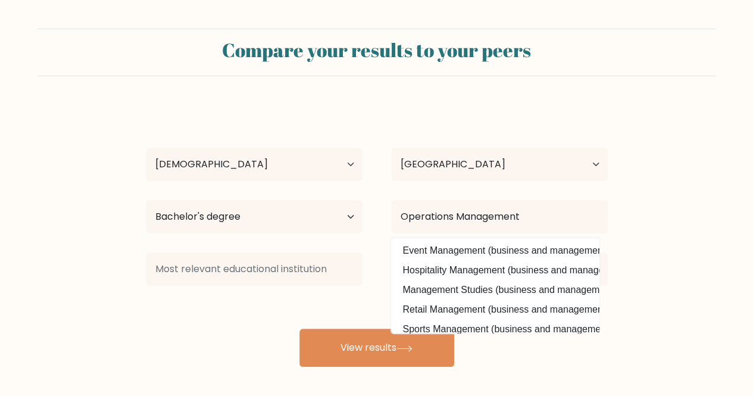
click at [662, 226] on form "Compare your results to your peers [PERSON_NAME] Age Under [DEMOGRAPHIC_DATA] […" at bounding box center [376, 198] width 753 height 338
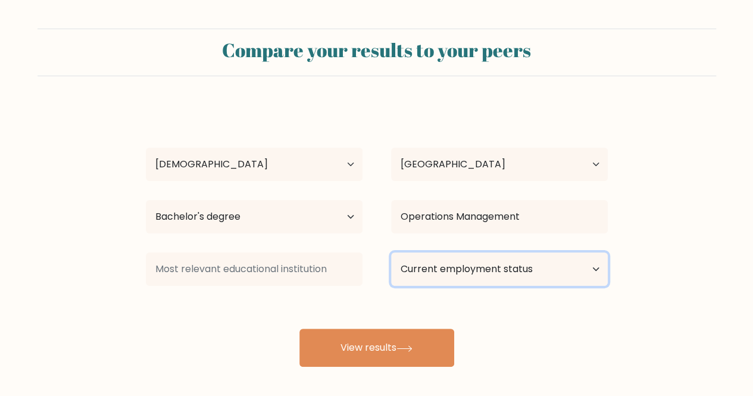
click at [544, 268] on select "Current employment status Employed Student Retired Other / prefer not to answer" at bounding box center [499, 268] width 217 height 33
click at [391, 252] on select "Current employment status Employed Student Retired Other / prefer not to answer" at bounding box center [499, 268] width 217 height 33
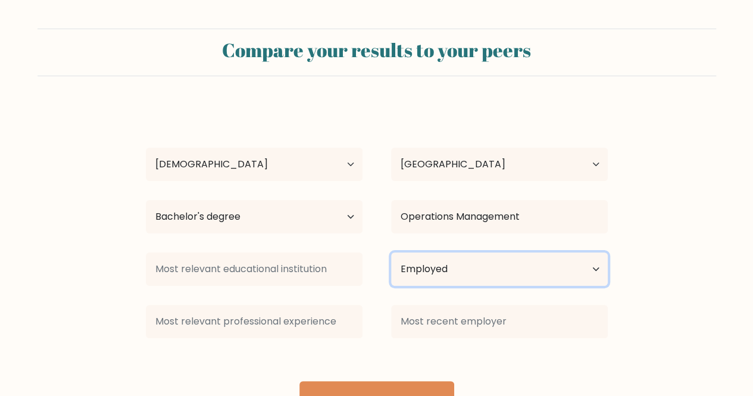
click at [485, 270] on select "Current employment status Employed Student Retired Other / prefer not to answer" at bounding box center [499, 268] width 217 height 33
select select "other"
click at [391, 252] on select "Current employment status Employed Student Retired Other / prefer not to answer" at bounding box center [499, 268] width 217 height 33
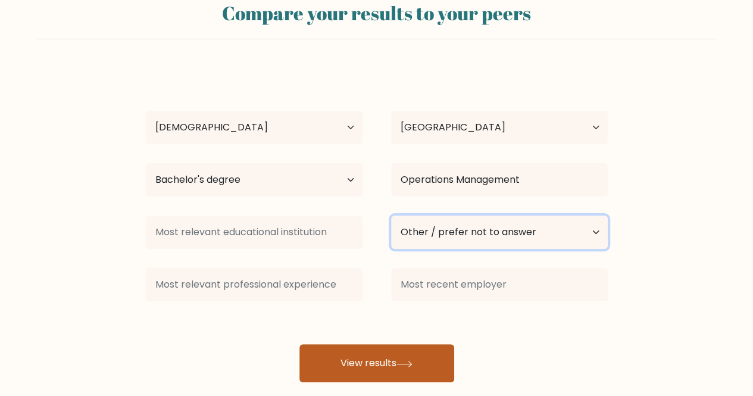
scroll to position [55, 0]
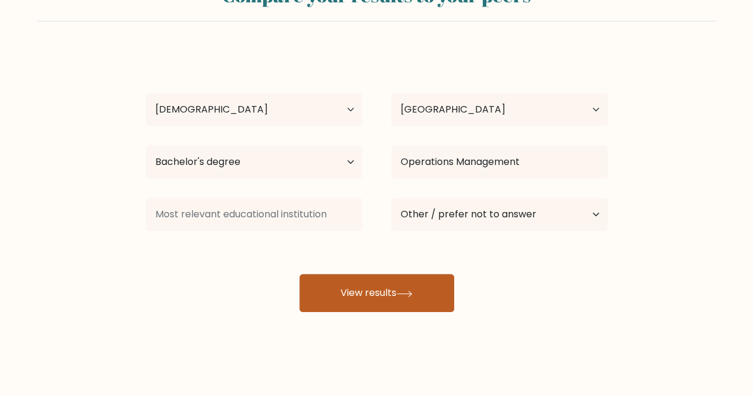
click at [391, 295] on button "View results" at bounding box center [376, 293] width 155 height 38
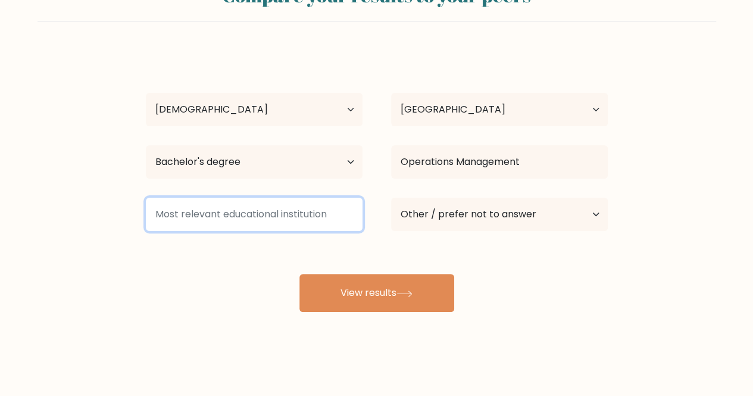
click at [235, 207] on input at bounding box center [254, 214] width 217 height 33
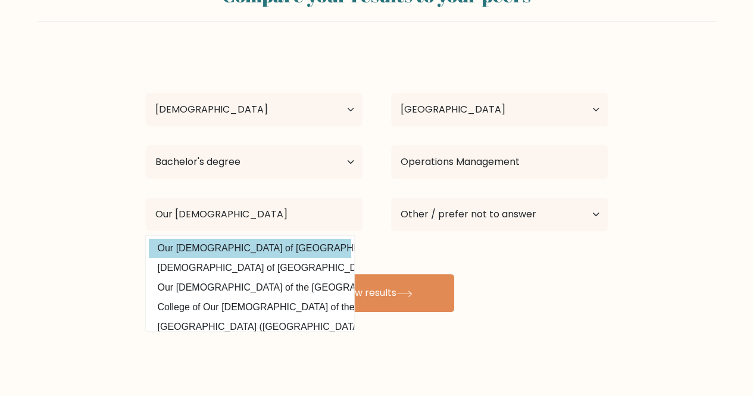
click at [297, 249] on option "Our Lady of Fatima University (Philippines)" at bounding box center [250, 248] width 202 height 19
type input "Our [DEMOGRAPHIC_DATA] of [GEOGRAPHIC_DATA]"
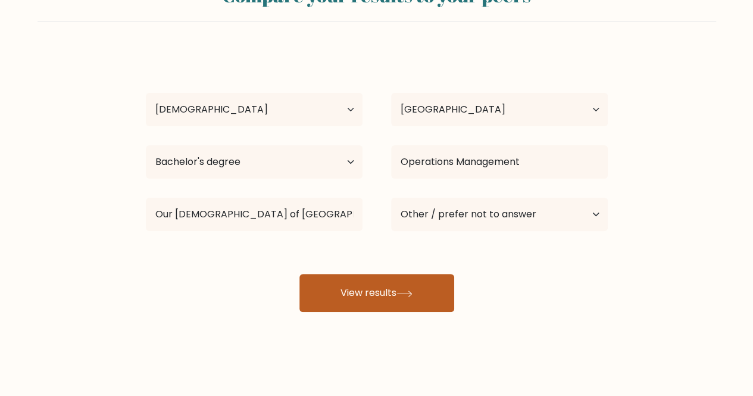
click at [376, 303] on button "View results" at bounding box center [376, 293] width 155 height 38
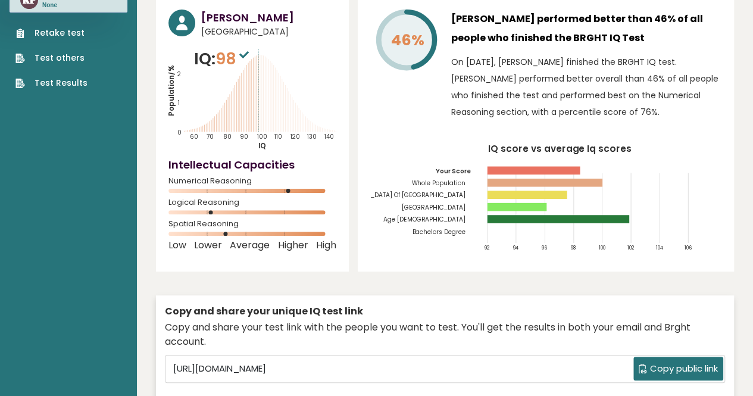
scroll to position [119, 0]
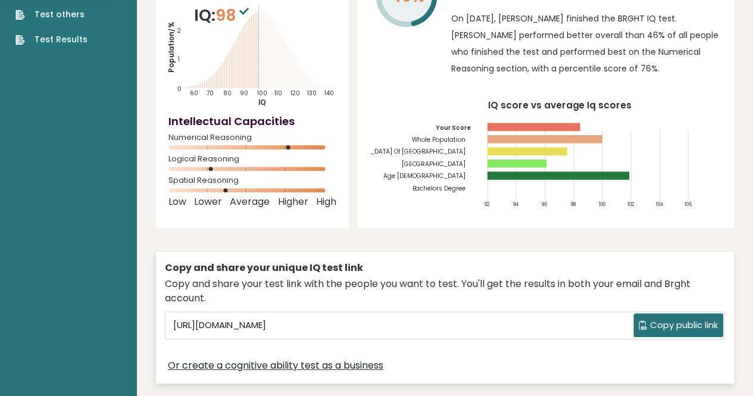
click at [676, 319] on span "Copy public link" at bounding box center [684, 326] width 68 height 14
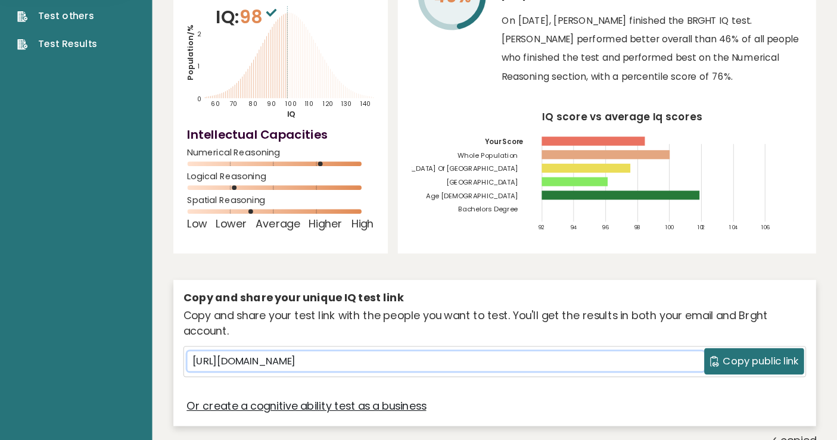
scroll to position [0, 0]
